Goal: Task Accomplishment & Management: Manage account settings

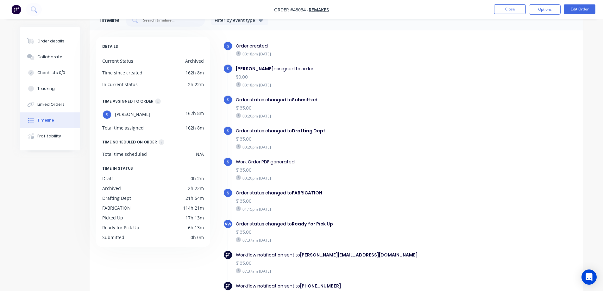
scroll to position [110, 0]
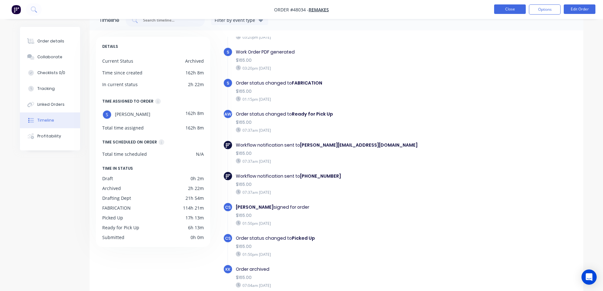
click at [519, 8] on button "Close" at bounding box center [510, 9] width 32 height 10
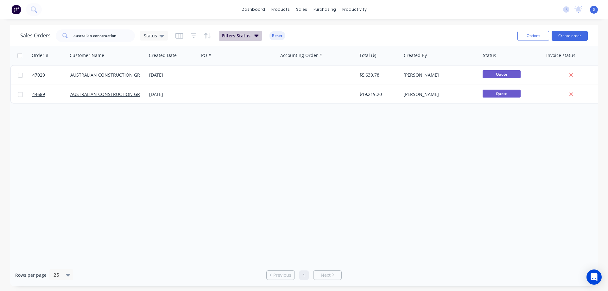
click at [254, 35] on icon "button" at bounding box center [256, 36] width 4 height 3
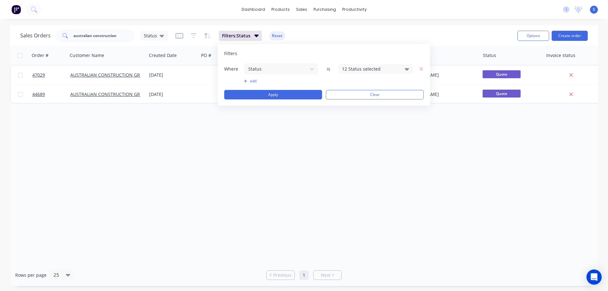
click at [368, 69] on div "12 Status selected" at bounding box center [370, 69] width 57 height 7
click at [346, 118] on div at bounding box center [349, 116] width 13 height 13
click at [431, 37] on div "Sales Orders australian construction Status Filters: Status Reset" at bounding box center [266, 36] width 492 height 16
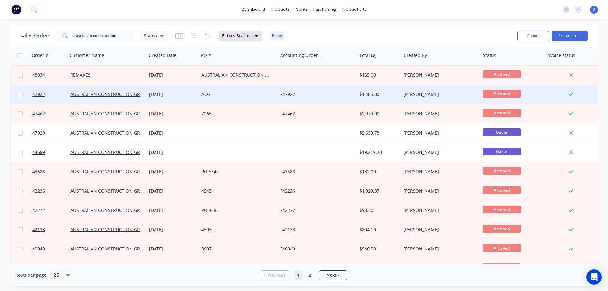
click at [337, 92] on div "F47922" at bounding box center [315, 94] width 70 height 6
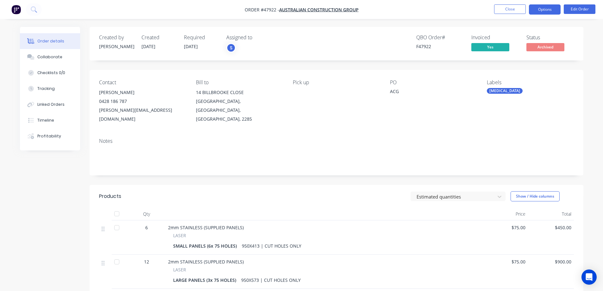
click at [554, 12] on button "Options" at bounding box center [545, 9] width 32 height 10
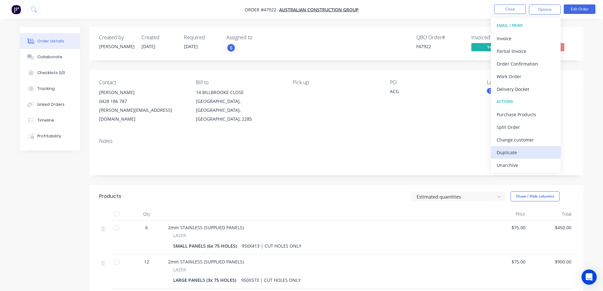
click at [515, 153] on div "Duplicate" at bounding box center [526, 152] width 58 height 9
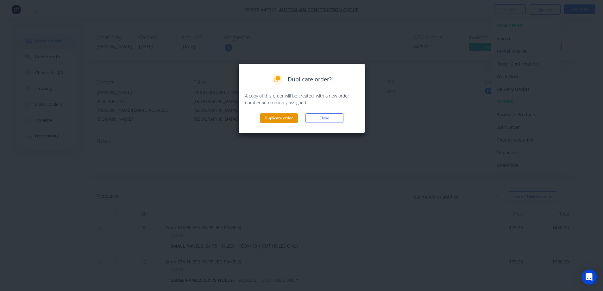
click at [277, 116] on button "Duplicate order" at bounding box center [279, 118] width 38 height 10
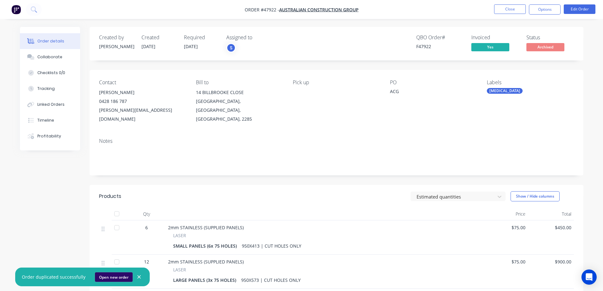
click at [108, 275] on button "Open new order" at bounding box center [114, 277] width 38 height 10
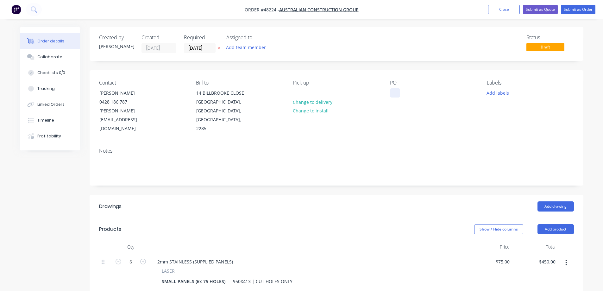
click at [396, 93] on div at bounding box center [395, 92] width 10 height 9
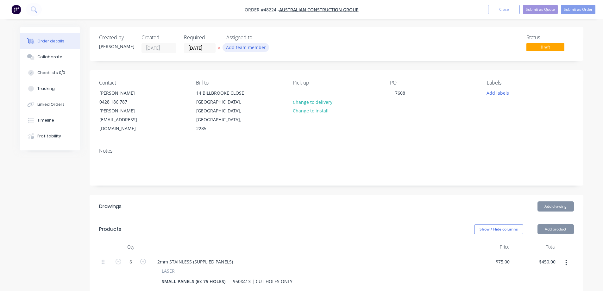
click at [246, 48] on button "Add team member" at bounding box center [246, 47] width 47 height 9
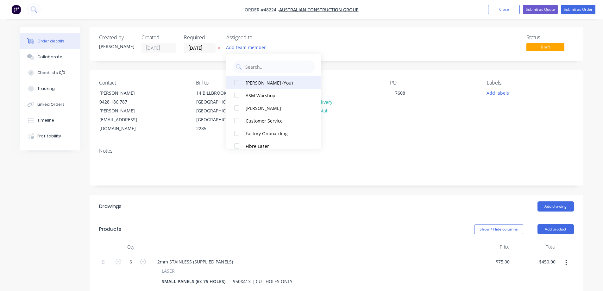
click at [237, 84] on div at bounding box center [237, 82] width 13 height 13
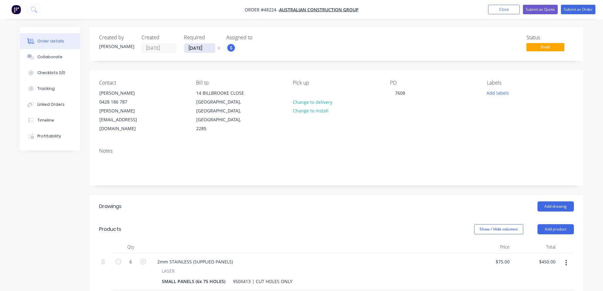
click at [210, 50] on input "[DATE]" at bounding box center [199, 48] width 31 height 10
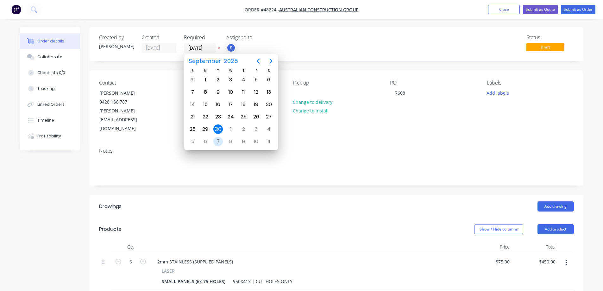
click at [219, 143] on div "7" at bounding box center [218, 142] width 10 height 10
type input "[DATE]"
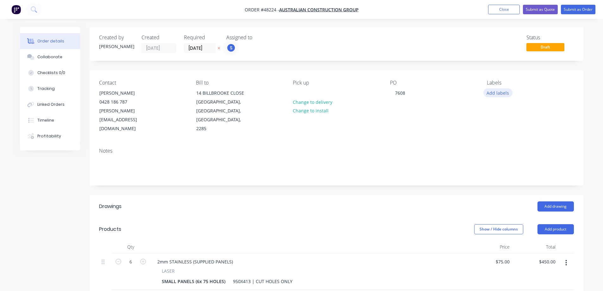
click at [489, 94] on button "Add labels" at bounding box center [498, 92] width 29 height 9
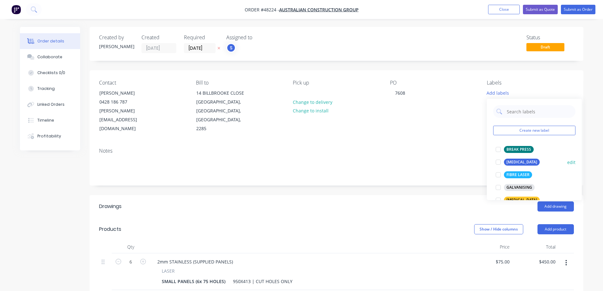
click at [498, 162] on div at bounding box center [498, 162] width 13 height 13
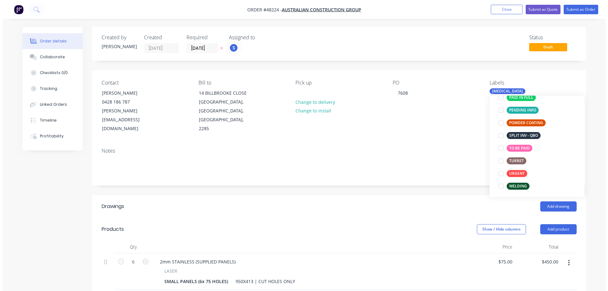
scroll to position [127, 0]
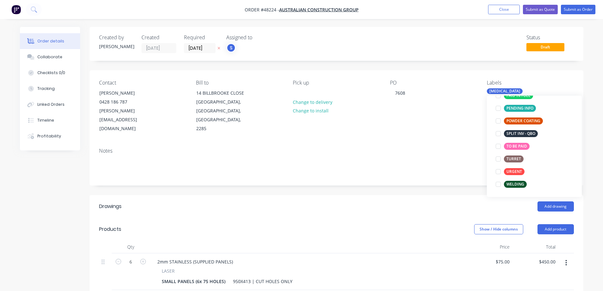
click at [445, 66] on div "Created by [PERSON_NAME] Created [DATE] Required [DATE] Assigned to S Status Dr…" at bounding box center [337, 256] width 494 height 459
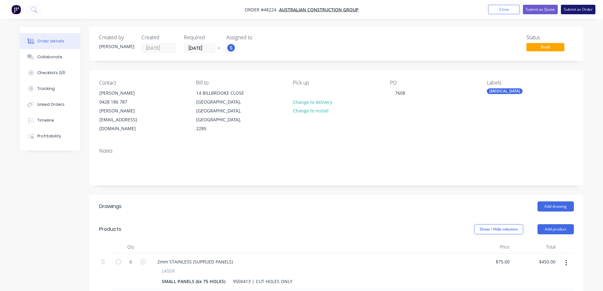
click at [576, 10] on button "Submit as Order" at bounding box center [578, 10] width 35 height 10
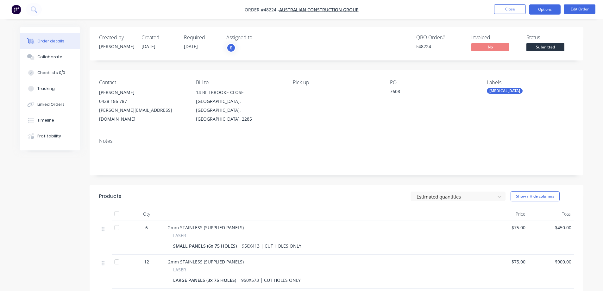
click at [550, 12] on button "Options" at bounding box center [545, 9] width 32 height 10
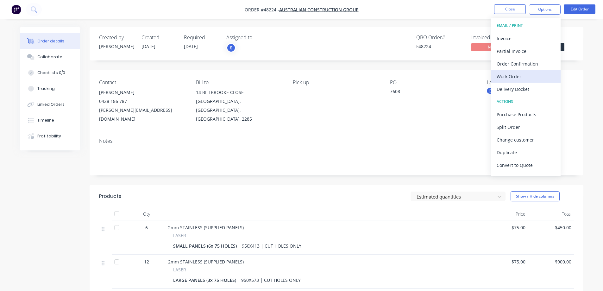
click at [514, 81] on button "Work Order" at bounding box center [526, 76] width 70 height 13
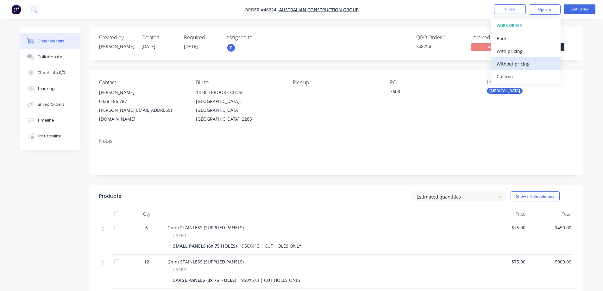
click at [514, 67] on div "Without pricing" at bounding box center [526, 63] width 58 height 9
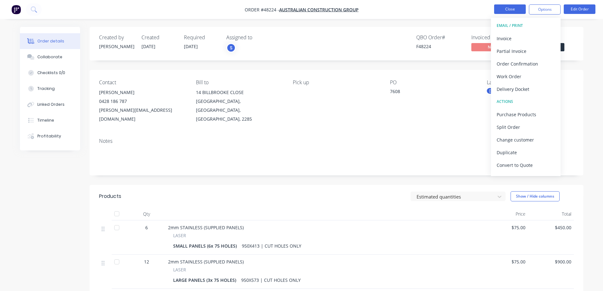
click at [505, 9] on button "Close" at bounding box center [510, 9] width 32 height 10
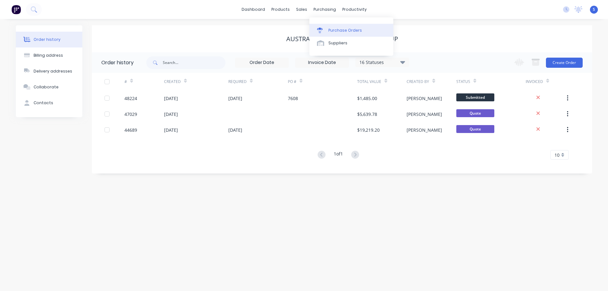
click at [332, 28] on div "Purchase Orders" at bounding box center [345, 31] width 34 height 6
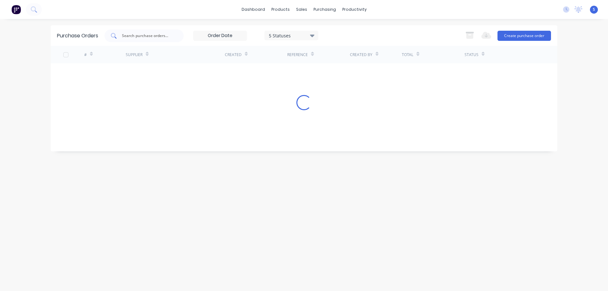
click at [160, 37] on input "text" at bounding box center [147, 36] width 53 height 6
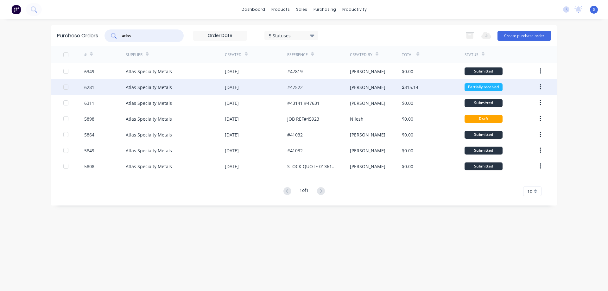
type input "atlas"
click at [301, 89] on div "#47522" at bounding box center [295, 87] width 16 height 7
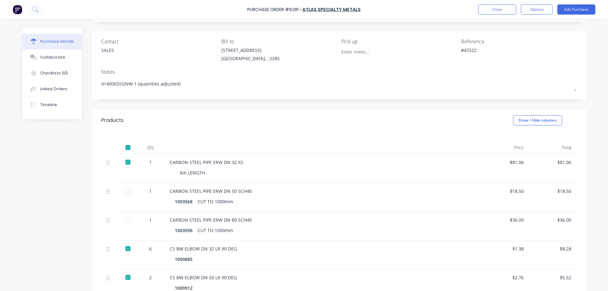
scroll to position [32, 0]
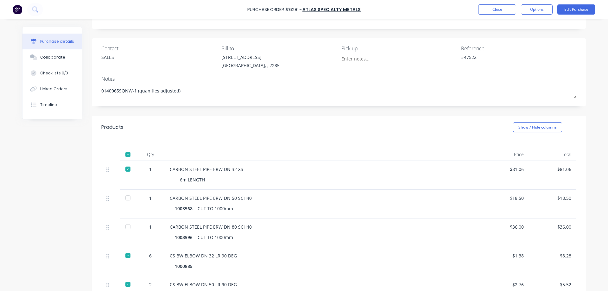
click at [297, 8] on div "Purchase Order #6281 -" at bounding box center [274, 9] width 54 height 7
copy div "6281"
click at [44, 59] on div "Collaborate" at bounding box center [52, 57] width 25 height 6
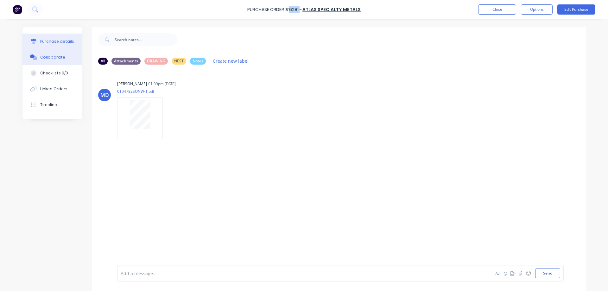
click at [61, 39] on div "Purchase details" at bounding box center [57, 42] width 34 height 6
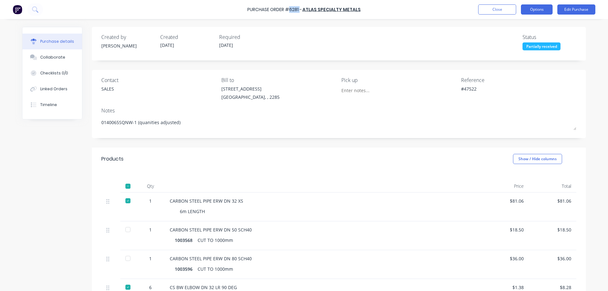
click at [537, 11] on button "Options" at bounding box center [537, 9] width 32 height 10
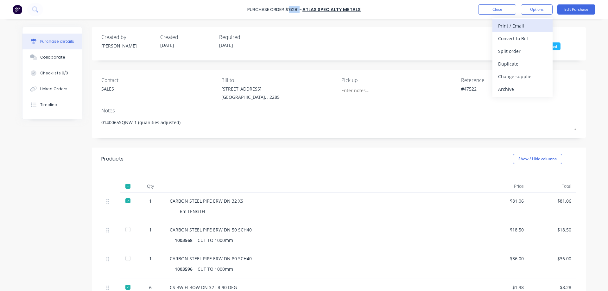
click at [510, 27] on div "Print / Email" at bounding box center [522, 25] width 49 height 9
click at [512, 53] on div "Without pricing" at bounding box center [522, 51] width 49 height 9
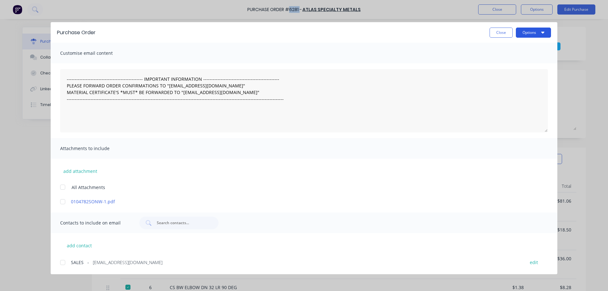
click at [528, 31] on button "Options" at bounding box center [533, 33] width 35 height 10
click at [514, 58] on div "Print" at bounding box center [521, 61] width 49 height 9
click at [502, 34] on button "Close" at bounding box center [501, 33] width 23 height 10
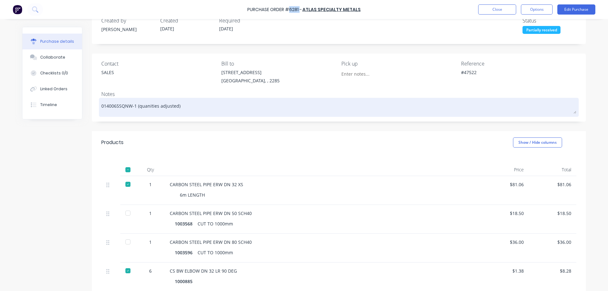
scroll to position [32, 0]
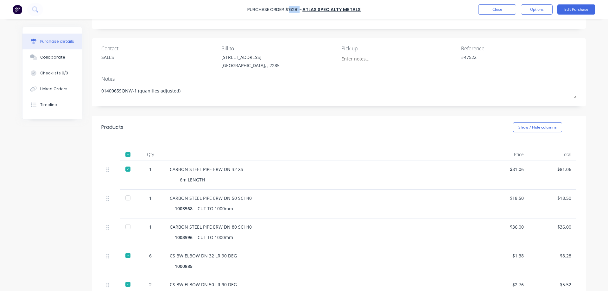
click at [126, 199] on div at bounding box center [128, 198] width 13 height 13
click at [126, 227] on div at bounding box center [128, 226] width 13 height 13
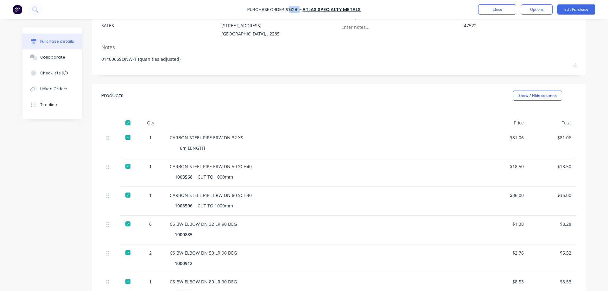
scroll to position [0, 0]
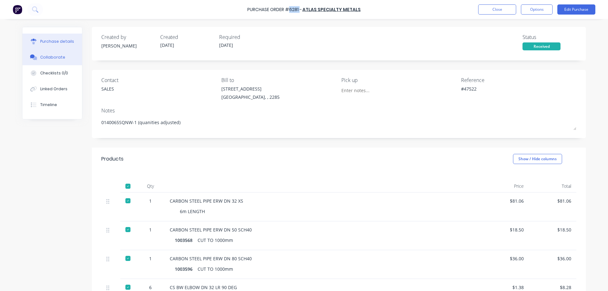
click at [54, 60] on button "Collaborate" at bounding box center [52, 57] width 60 height 16
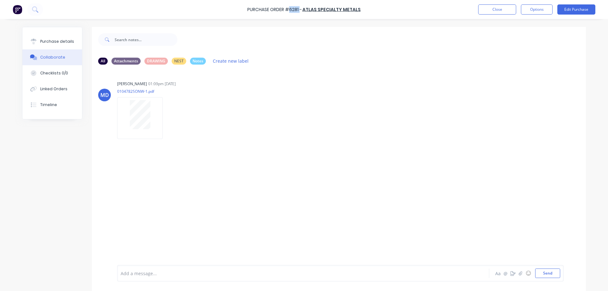
click at [0, 146] on html "Purchase Order #6281 - Atlas Specialty Metals Close Options Edit Purchase Purch…" at bounding box center [304, 145] width 608 height 291
drag, startPoint x: 155, startPoint y: 120, endPoint x: 4, endPoint y: 151, distance: 153.9
click at [0, 165] on html "Purchase Order #6281 - Atlas Specialty Metals Close Options Edit Purchase Purch…" at bounding box center [304, 145] width 608 height 291
click at [167, 115] on div "Labels Download" at bounding box center [200, 118] width 71 height 9
click at [167, 117] on icon "button" at bounding box center [168, 118] width 2 height 7
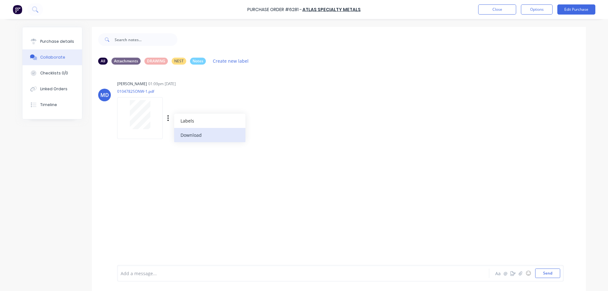
click at [190, 133] on button "Download" at bounding box center [209, 135] width 71 height 14
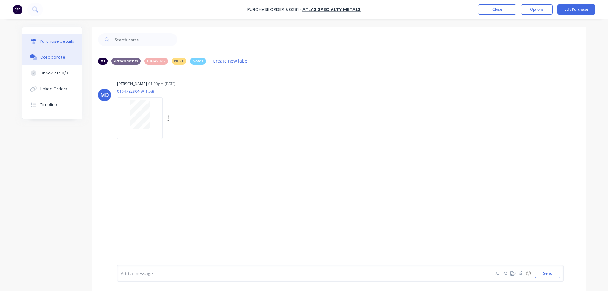
click at [60, 42] on div "Purchase details" at bounding box center [57, 42] width 34 height 6
type textarea "x"
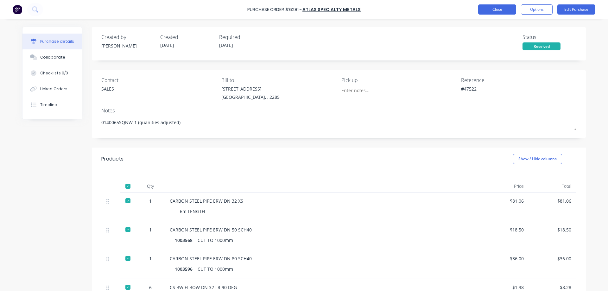
click at [501, 9] on button "Close" at bounding box center [497, 9] width 38 height 10
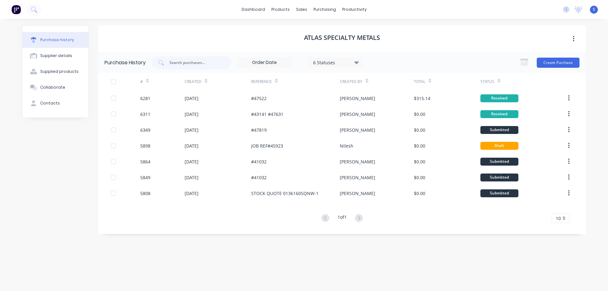
click at [90, 88] on div "Purchase history Supplier details Supplied products Collaborate Contacts Atlas …" at bounding box center [304, 151] width 564 height 253
click at [55, 42] on div "Purchase history" at bounding box center [57, 40] width 34 height 6
click at [333, 29] on div "Purchase Orders" at bounding box center [345, 31] width 34 height 6
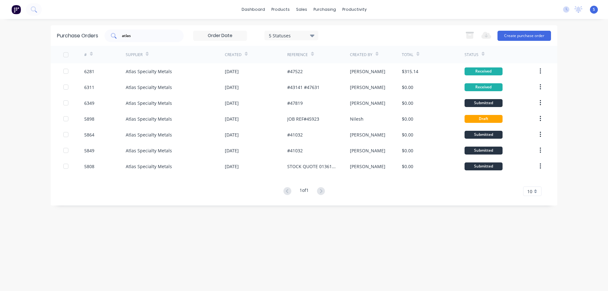
click at [162, 32] on div "atlas" at bounding box center [144, 35] width 79 height 13
type input "a"
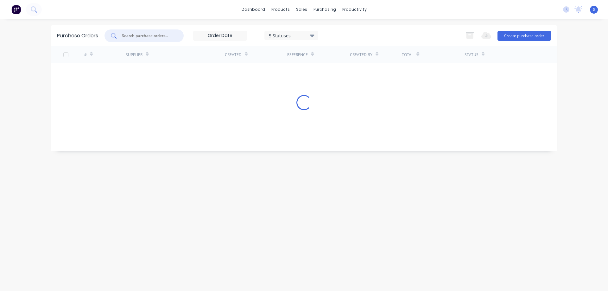
click at [160, 25] on div "dashboard products sales purchasing productivity dashboard products Product Cat…" at bounding box center [304, 145] width 608 height 291
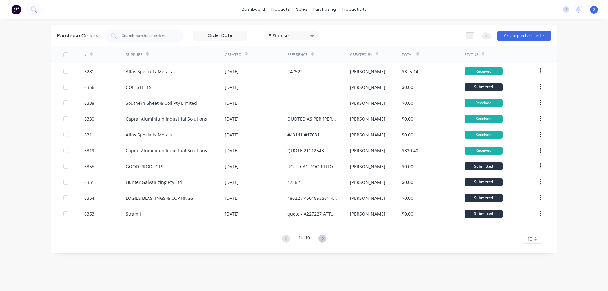
click at [22, 88] on div "dashboard products sales purchasing productivity dashboard products Product Cat…" at bounding box center [304, 145] width 608 height 291
click at [367, 31] on div "Workflow" at bounding box center [365, 31] width 19 height 6
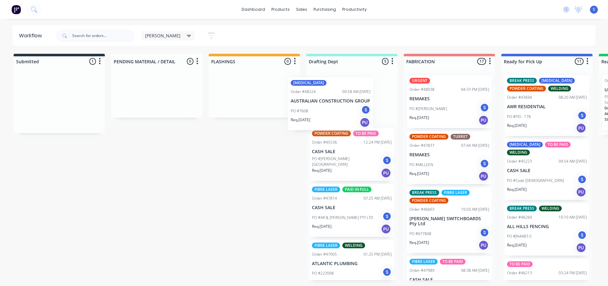
drag, startPoint x: 61, startPoint y: 104, endPoint x: 335, endPoint y: 108, distance: 274.6
click at [335, 108] on div "Submitted 1 Sort By Created date Required date Order number Customer name Most …" at bounding box center [523, 167] width 1056 height 227
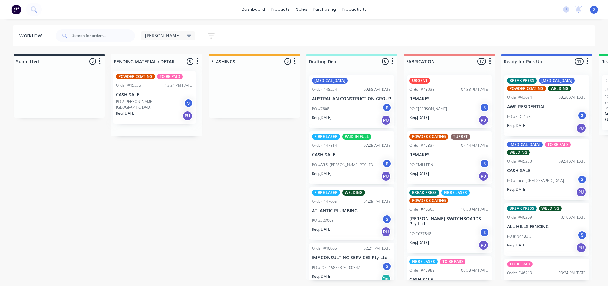
drag, startPoint x: 352, startPoint y: 173, endPoint x: 152, endPoint y: 109, distance: 209.3
click at [152, 109] on div "Submitted 0 Sort By Created date Required date Order number Customer name Most …" at bounding box center [523, 167] width 1056 height 227
click at [241, 168] on div "Submitted 0 Sort By Created date Required date Order number Customer name Most …" at bounding box center [523, 167] width 1056 height 227
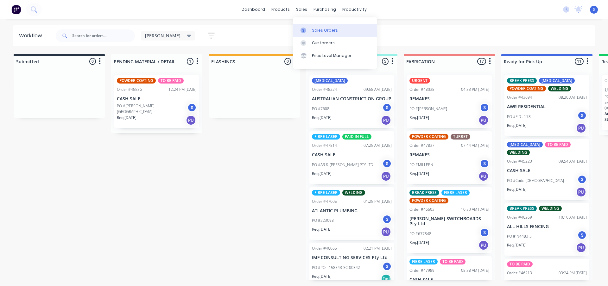
click at [313, 31] on div "Sales Orders" at bounding box center [325, 31] width 26 height 6
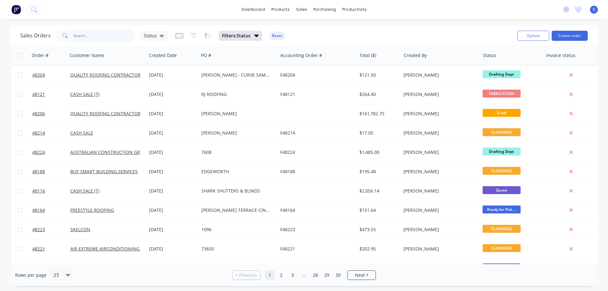
click at [110, 36] on input "text" at bounding box center [104, 35] width 62 height 13
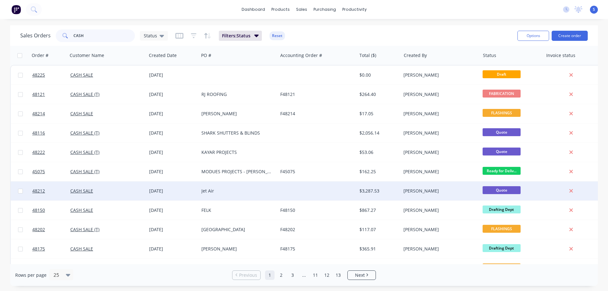
type input "CASH"
click at [272, 186] on div "Jet Air" at bounding box center [238, 190] width 79 height 19
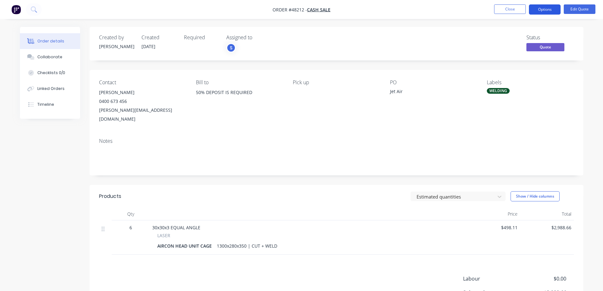
click at [551, 10] on button "Options" at bounding box center [545, 9] width 32 height 10
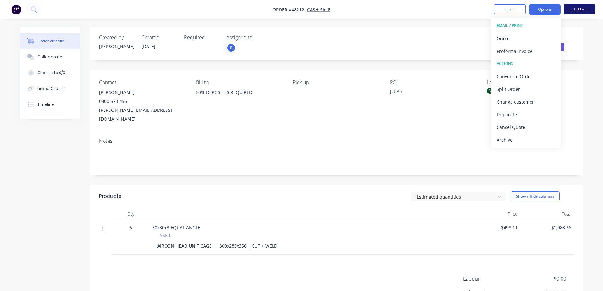
click at [583, 9] on button "Edit Quote" at bounding box center [580, 9] width 32 height 10
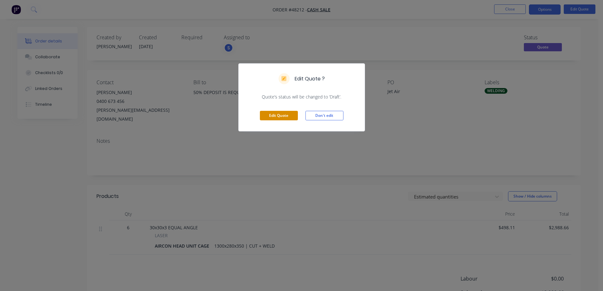
click at [281, 115] on button "Edit Quote" at bounding box center [279, 116] width 38 height 10
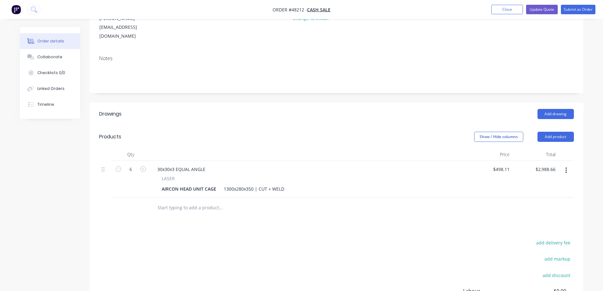
scroll to position [95, 0]
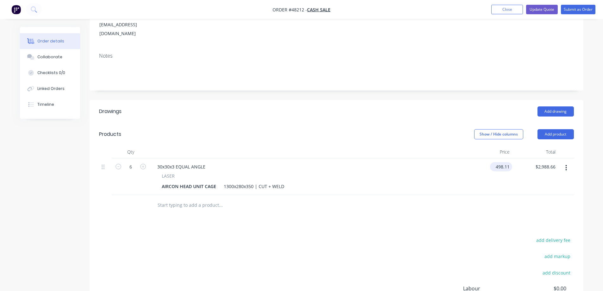
click at [504, 162] on input "498.11" at bounding box center [503, 166] width 20 height 9
click at [504, 162] on input "498.11" at bounding box center [503, 166] width 17 height 9
type input "$680.00"
type input "$4,080.00"
click at [393, 129] on div "Show / Hide columns Add product" at bounding box center [387, 134] width 374 height 10
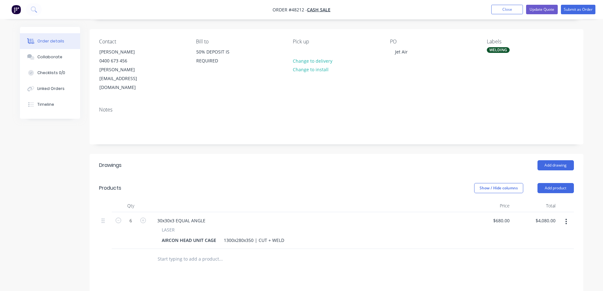
scroll to position [0, 0]
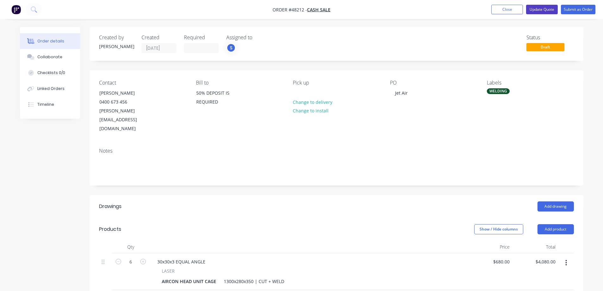
click at [545, 10] on button "Update Quote" at bounding box center [542, 10] width 32 height 10
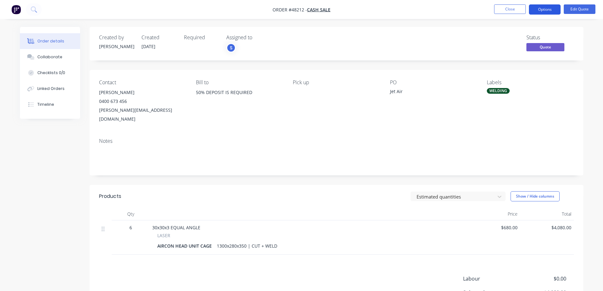
click at [551, 8] on button "Options" at bounding box center [545, 9] width 32 height 10
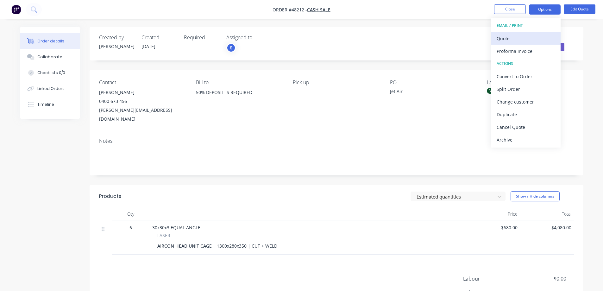
click at [509, 37] on div "Quote" at bounding box center [526, 38] width 58 height 9
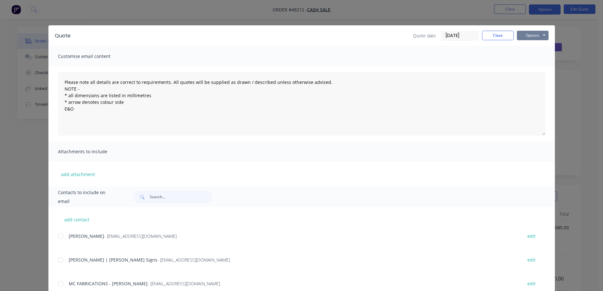
click at [529, 33] on button "Options" at bounding box center [533, 36] width 32 height 10
click at [531, 56] on button "Print" at bounding box center [537, 57] width 41 height 10
click at [494, 32] on button "Close" at bounding box center [498, 36] width 32 height 10
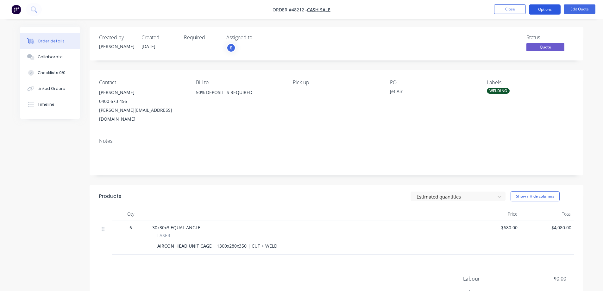
click at [548, 10] on button "Options" at bounding box center [545, 9] width 32 height 10
click at [581, 6] on button "Edit Quote" at bounding box center [580, 9] width 32 height 10
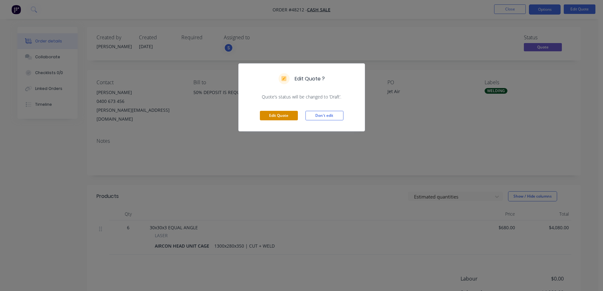
click at [276, 112] on button "Edit Quote" at bounding box center [279, 116] width 38 height 10
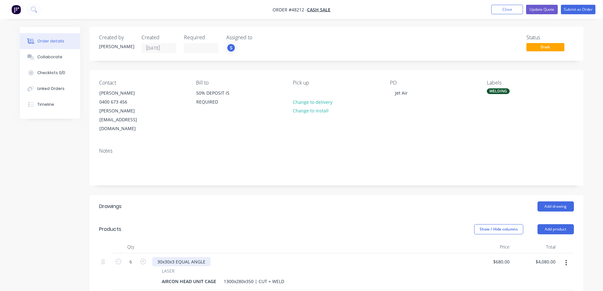
click at [183, 257] on div "30x30x3 EQUAL ANGLE" at bounding box center [181, 261] width 58 height 9
drag, startPoint x: 208, startPoint y: 245, endPoint x: 83, endPoint y: 241, distance: 125.8
click at [83, 241] on div "Created by [PERSON_NAME] Created [DATE] Required Assigned to S Status Draft Con…" at bounding box center [302, 242] width 564 height 431
drag, startPoint x: 192, startPoint y: 244, endPoint x: 169, endPoint y: 245, distance: 23.1
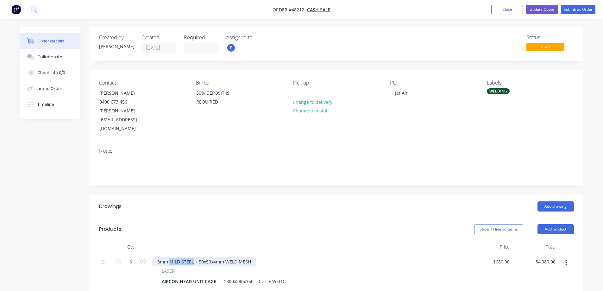
click at [169, 257] on div "3mm MILD STEEL + 50x50x4mm WELD MESH" at bounding box center [204, 261] width 104 height 9
click at [265, 277] on div "1300x280x350 | CUT + WELD" at bounding box center [254, 281] width 66 height 9
click at [264, 277] on div "1300x280x350 | CUT + WELD" at bounding box center [254, 281] width 66 height 9
click at [265, 277] on div "1300x280x350 | CUT + WELD" at bounding box center [254, 281] width 66 height 9
click at [266, 277] on div "1300x280x350 | CUT + WELD" at bounding box center [254, 281] width 66 height 9
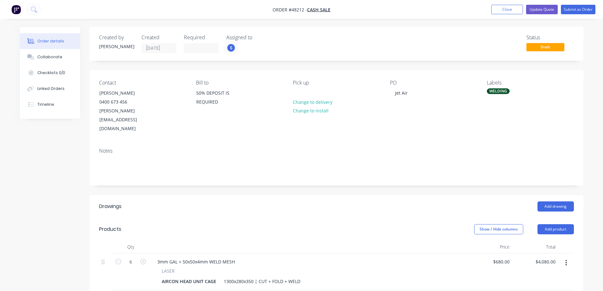
click at [284, 171] on div "Created by [PERSON_NAME] Created [DATE] Required Assigned to S Status Draft Con…" at bounding box center [337, 238] width 494 height 422
click at [503, 91] on div "WELDING" at bounding box center [498, 91] width 23 height 6
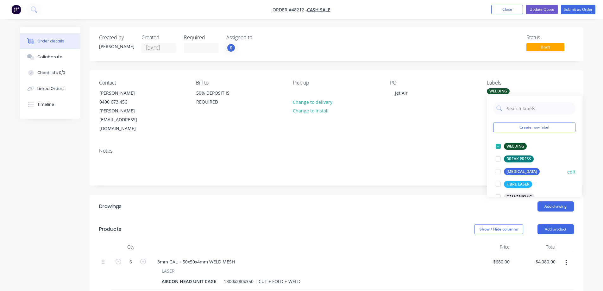
click at [498, 171] on div at bounding box center [498, 171] width 13 height 13
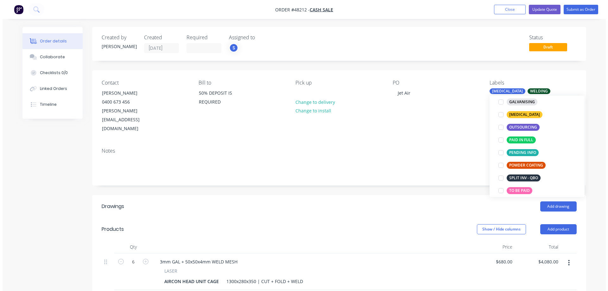
scroll to position [127, 0]
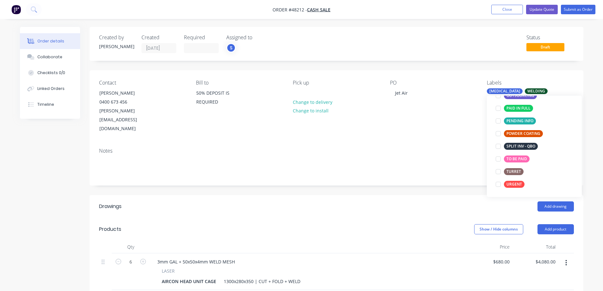
click at [330, 201] on div "Add drawing" at bounding box center [387, 206] width 374 height 10
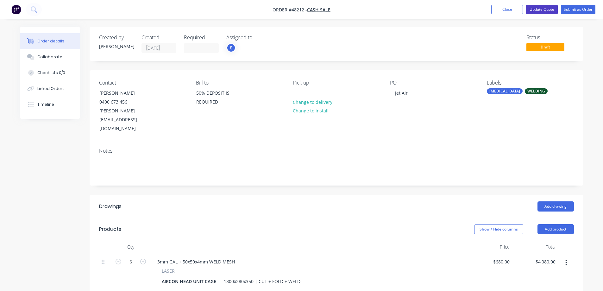
click at [543, 11] on button "Update Quote" at bounding box center [542, 10] width 32 height 10
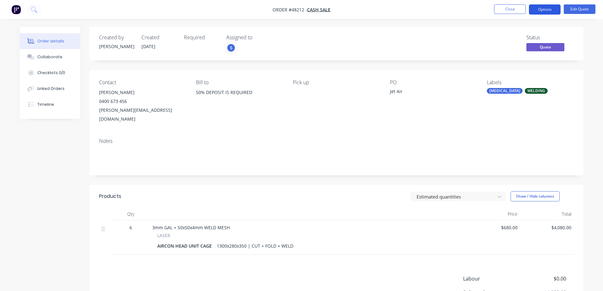
click at [548, 10] on button "Options" at bounding box center [545, 9] width 32 height 10
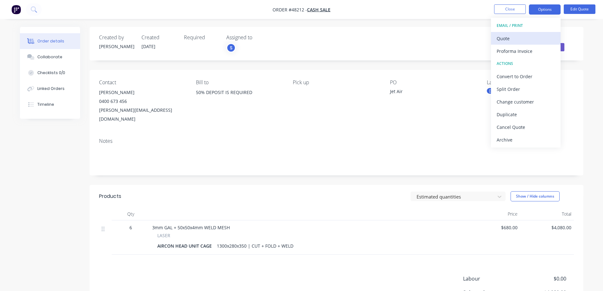
click at [510, 39] on div "Quote" at bounding box center [526, 38] width 58 height 9
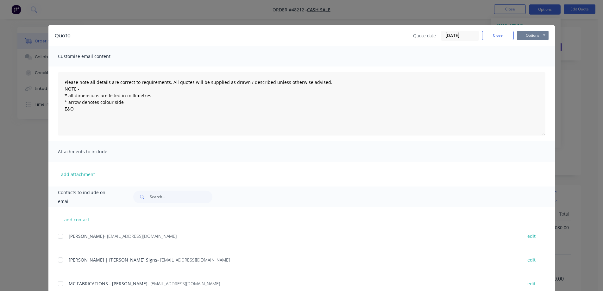
click at [534, 37] on button "Options" at bounding box center [533, 36] width 32 height 10
click at [543, 58] on button "Print" at bounding box center [537, 57] width 41 height 10
